Goal: Find specific page/section: Find specific page/section

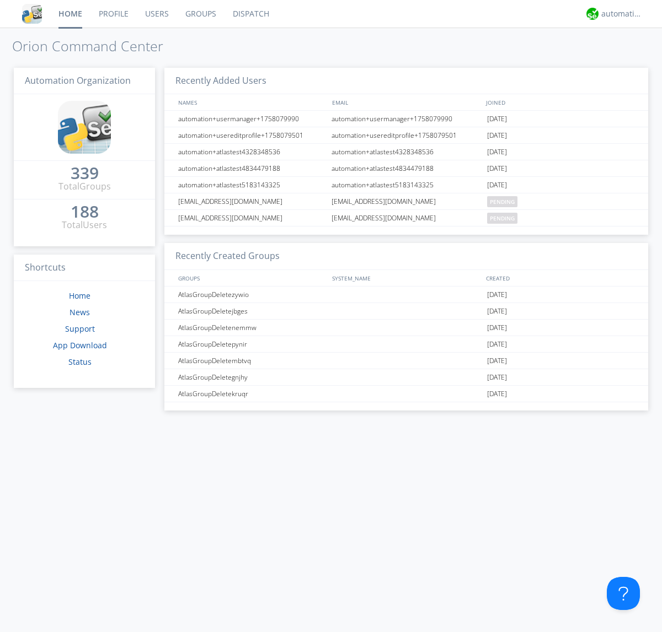
click at [250, 14] on link "Dispatch" at bounding box center [250, 14] width 53 height 28
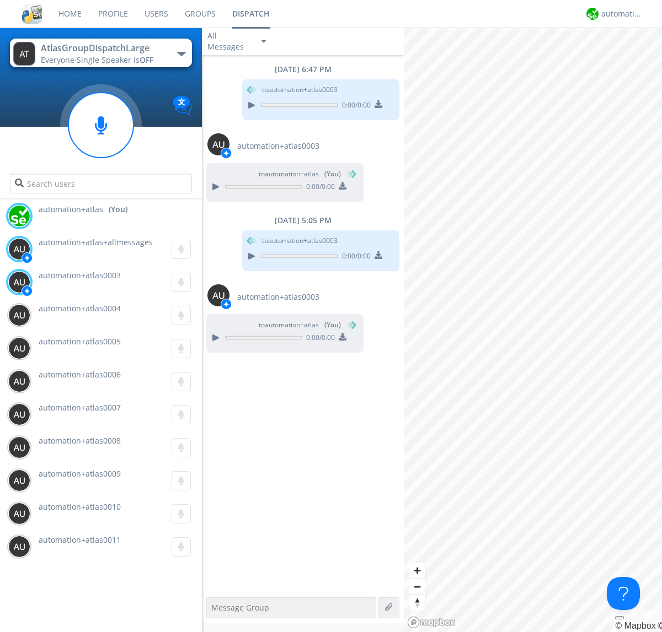
click at [181, 53] on div "button" at bounding box center [181, 54] width 9 height 4
click at [0, 0] on span "AtlasGroupDispatch" at bounding box center [0, 0] width 0 height 0
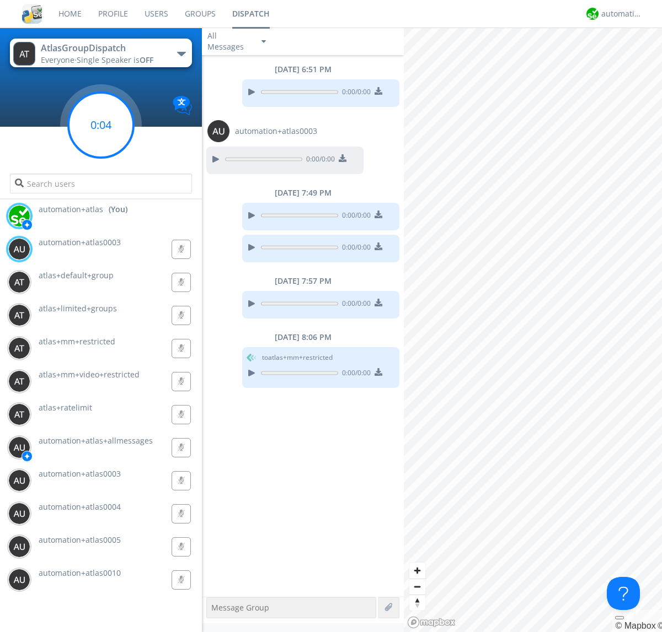
click at [101, 125] on g at bounding box center [100, 125] width 65 height 65
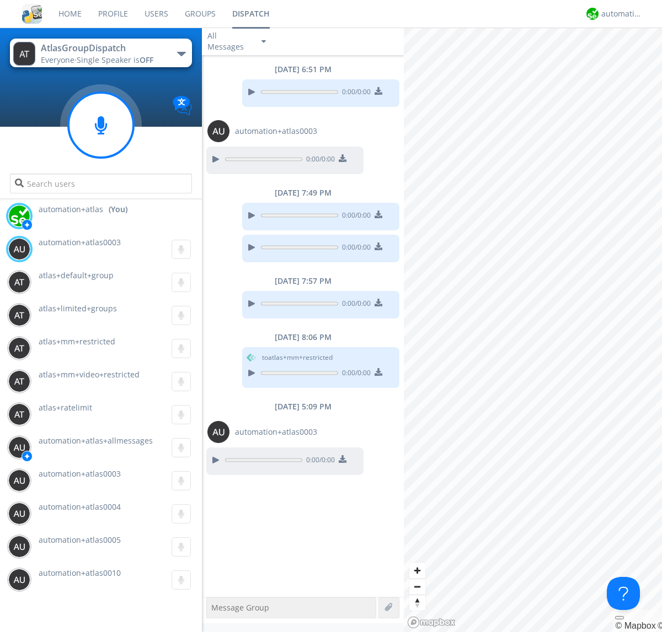
click at [181, 53] on div "button" at bounding box center [181, 54] width 9 height 4
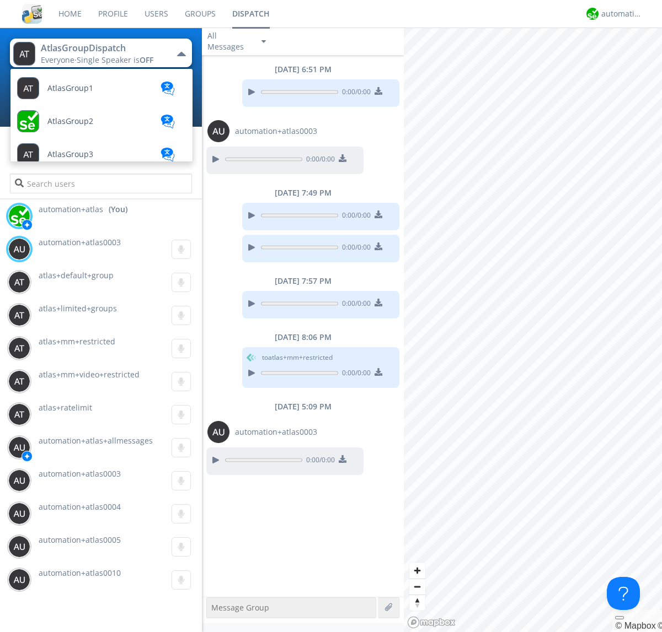
click at [85, 448] on span "AtlasGroupDispatch2" at bounding box center [86, 452] width 78 height 8
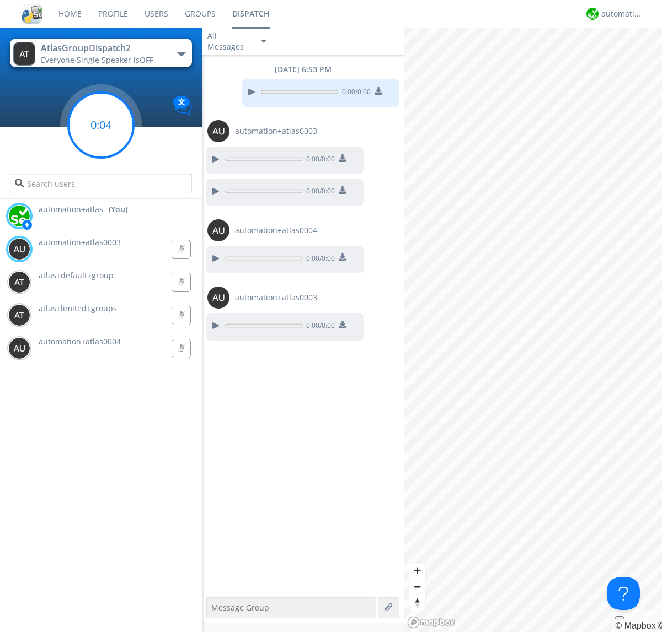
click at [101, 125] on g at bounding box center [100, 125] width 65 height 65
